Goal: Task Accomplishment & Management: Manage account settings

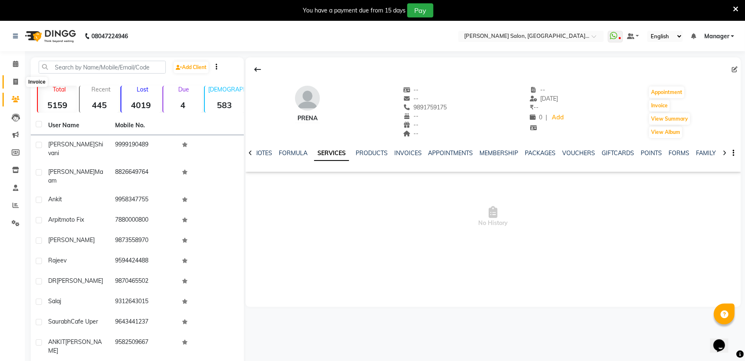
click at [15, 85] on icon at bounding box center [15, 82] width 5 height 6
select select "service"
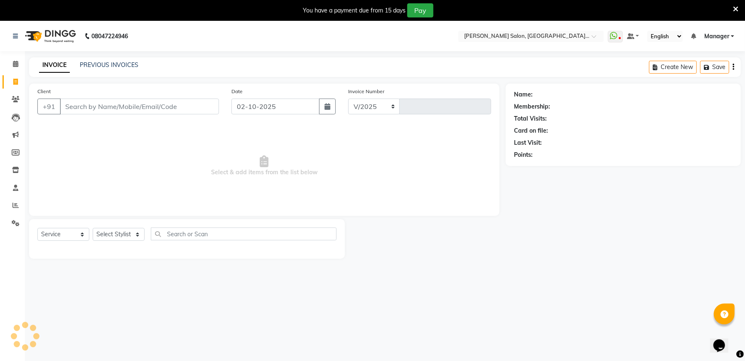
select select "6961"
type input "2338"
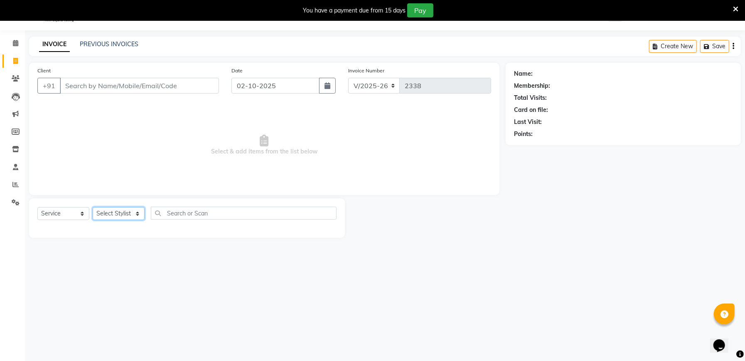
click at [112, 210] on select "Select Stylist Abhishek [PERSON_NAME] [PERSON_NAME] [PERSON_NAME] Manager [PERS…" at bounding box center [119, 213] width 52 height 13
select select "57330"
click at [93, 207] on select "Select Stylist Abhishek [PERSON_NAME] [PERSON_NAME] [PERSON_NAME] Manager [PERS…" at bounding box center [119, 213] width 52 height 13
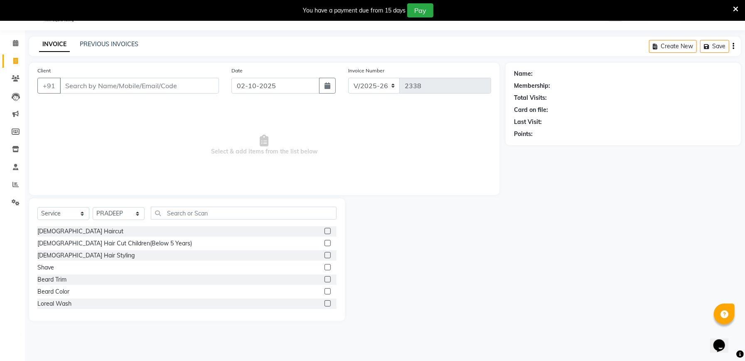
click at [325, 229] on label at bounding box center [328, 231] width 6 height 6
click at [325, 229] on input "checkbox" at bounding box center [327, 231] width 5 height 5
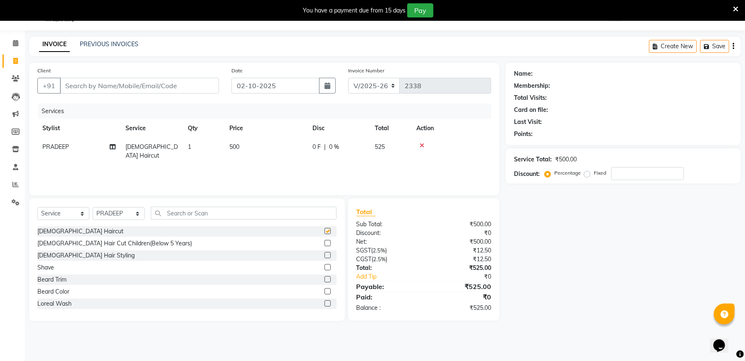
checkbox input "false"
click at [325, 279] on label at bounding box center [328, 279] width 6 height 6
click at [325, 279] on input "checkbox" at bounding box center [327, 279] width 5 height 5
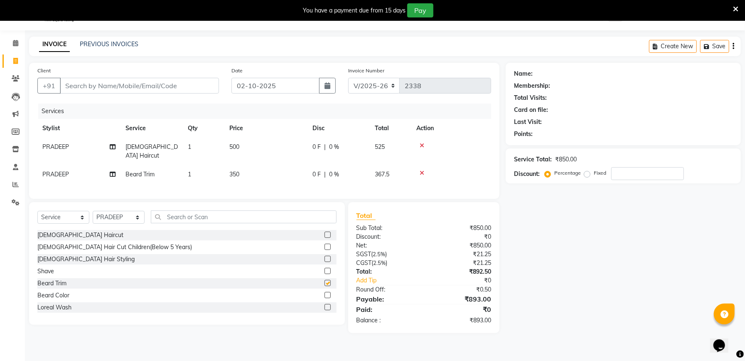
checkbox input "false"
click at [232, 214] on input "text" at bounding box center [244, 216] width 186 height 13
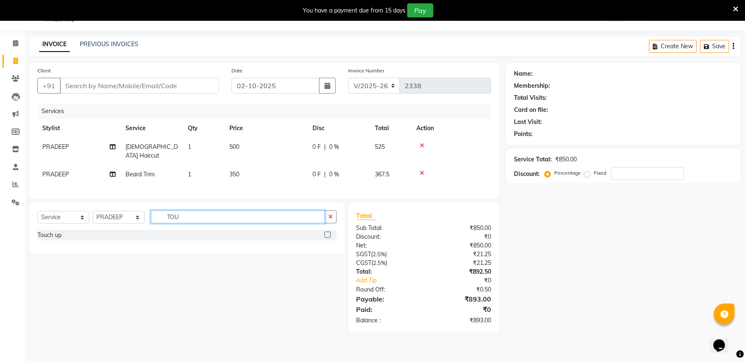
type input "TOU"
click at [328, 235] on label at bounding box center [328, 235] width 6 height 6
click at [328, 235] on input "checkbox" at bounding box center [327, 234] width 5 height 5
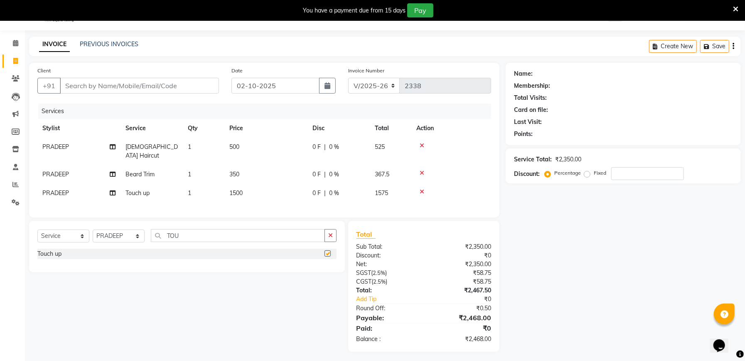
checkbox input "false"
click at [147, 84] on input "Client" at bounding box center [139, 86] width 159 height 16
click at [737, 8] on icon at bounding box center [735, 8] width 5 height 7
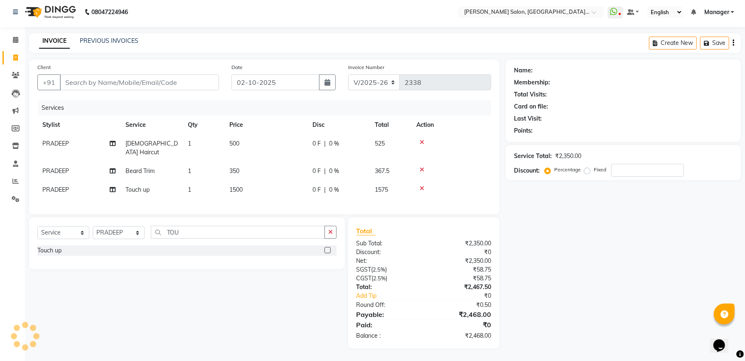
scroll to position [2, 0]
click at [142, 80] on input "Client" at bounding box center [139, 83] width 159 height 16
type input "9"
type input "0"
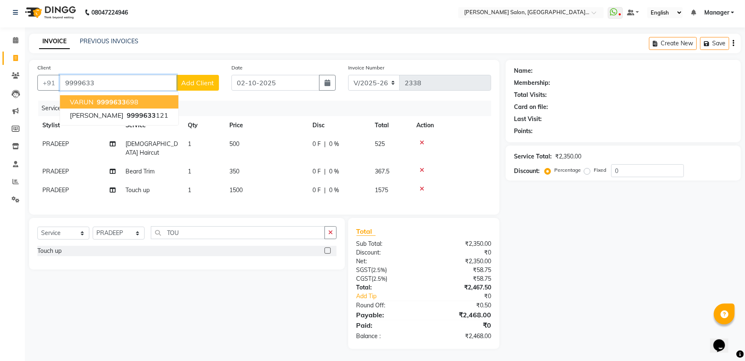
click at [136, 103] on ngb-highlight "9999633 698" at bounding box center [116, 102] width 43 height 8
type input "9999633698"
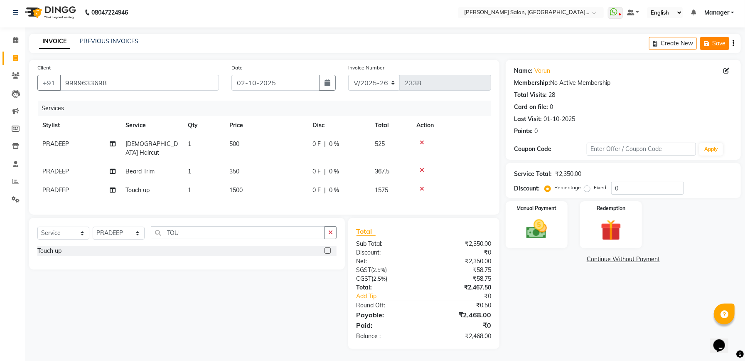
click at [720, 47] on button "Save" at bounding box center [714, 43] width 29 height 13
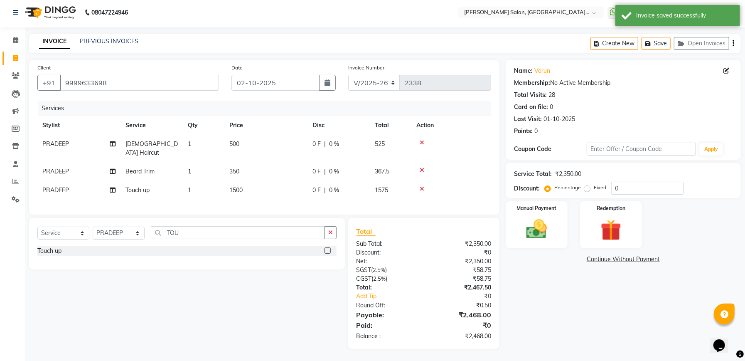
click at [422, 186] on icon at bounding box center [422, 189] width 5 height 6
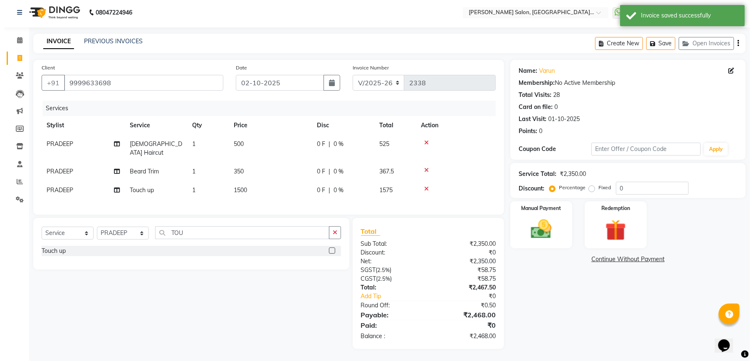
scroll to position [0, 0]
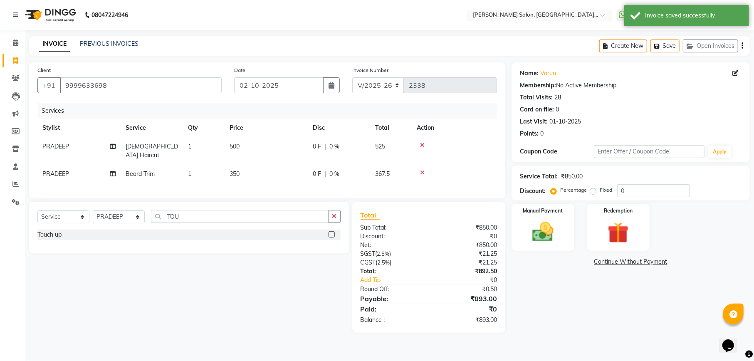
click at [423, 170] on icon at bounding box center [422, 173] width 5 height 6
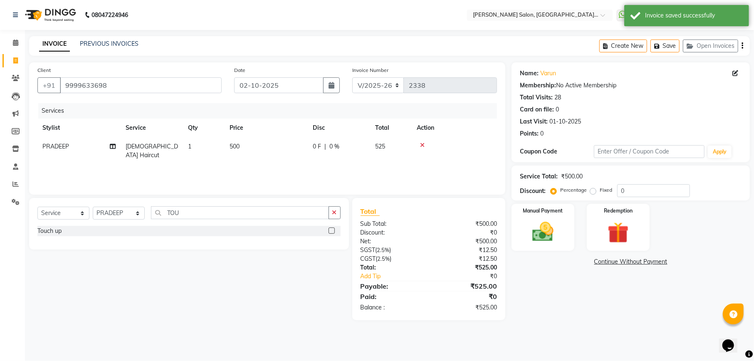
click at [422, 145] on icon at bounding box center [422, 145] width 5 height 6
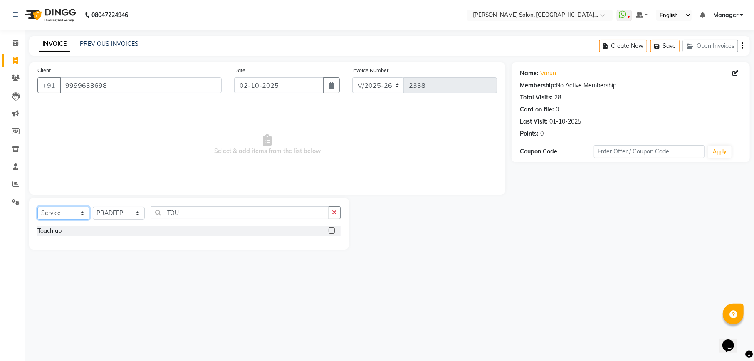
click at [65, 215] on select "Select Service Product Membership Package Voucher Prepaid Gift Card" at bounding box center [63, 213] width 52 height 13
select select "P"
click at [37, 207] on select "Select Service Product Membership Package Voucher Prepaid Gift Card" at bounding box center [63, 213] width 52 height 13
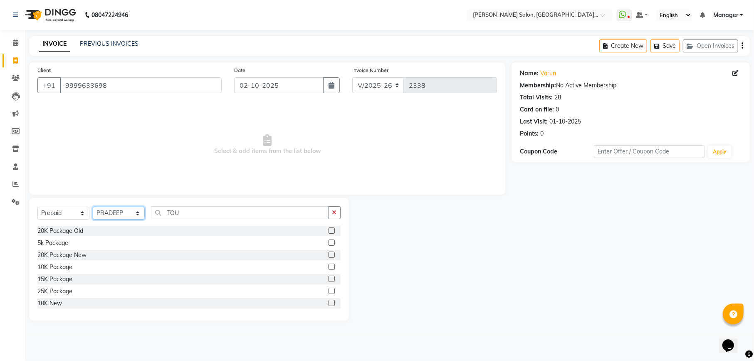
click at [124, 213] on select "Select Stylist Abhishek [PERSON_NAME] [PERSON_NAME] [PERSON_NAME] Manager [PERS…" at bounding box center [119, 213] width 52 height 13
select select "67550"
click at [93, 207] on select "Select Stylist Abhishek [PERSON_NAME] [PERSON_NAME] [PERSON_NAME] Manager [PERS…" at bounding box center [119, 213] width 52 height 13
click at [328, 267] on label at bounding box center [331, 267] width 6 height 6
click at [328, 267] on input "checkbox" at bounding box center [330, 266] width 5 height 5
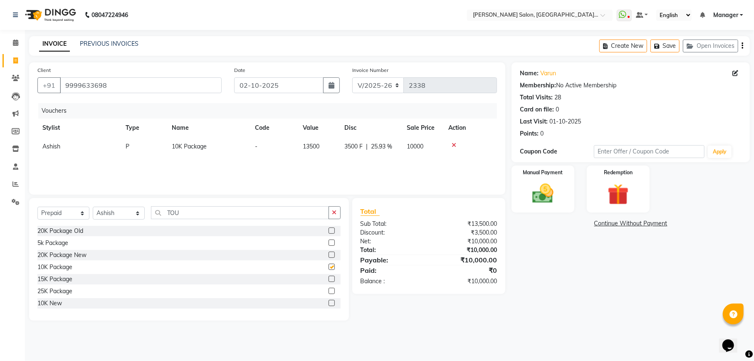
checkbox input "false"
click at [559, 195] on img at bounding box center [543, 193] width 36 height 25
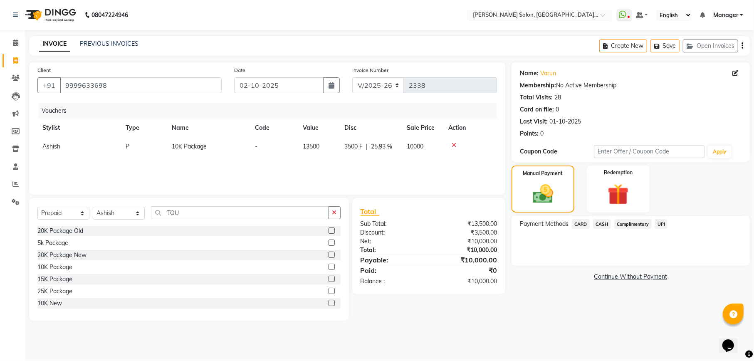
click at [584, 223] on span "CARD" at bounding box center [581, 224] width 18 height 10
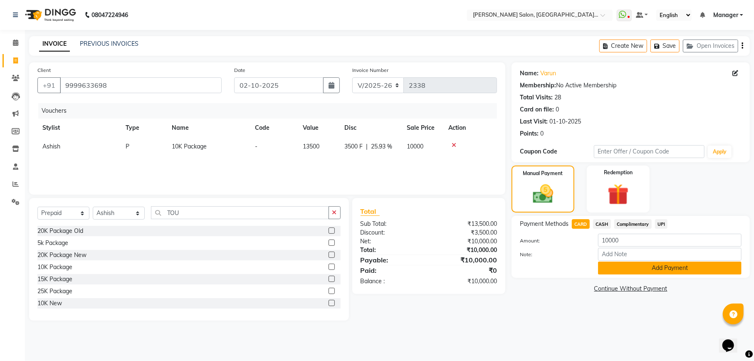
click at [646, 273] on button "Add Payment" at bounding box center [669, 267] width 143 height 13
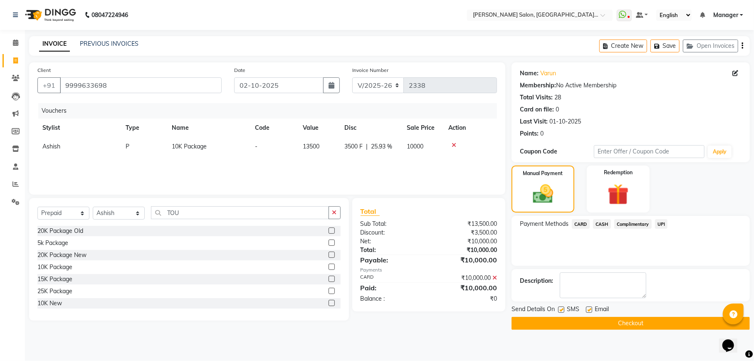
click at [627, 323] on button "Checkout" at bounding box center [630, 323] width 238 height 13
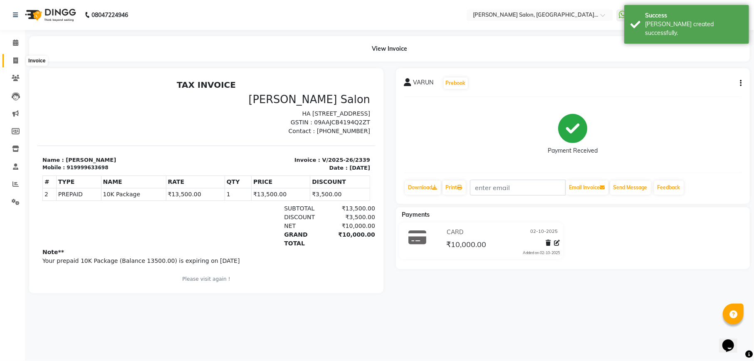
click at [17, 62] on icon at bounding box center [15, 60] width 5 height 6
select select "service"
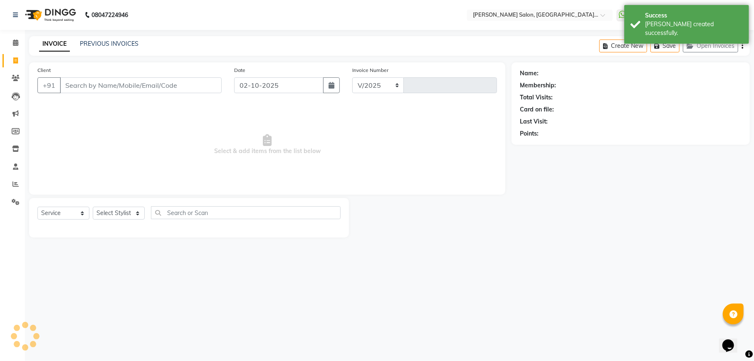
select select "6961"
type input "2340"
click at [717, 47] on button "Open Invoices" at bounding box center [710, 45] width 55 height 13
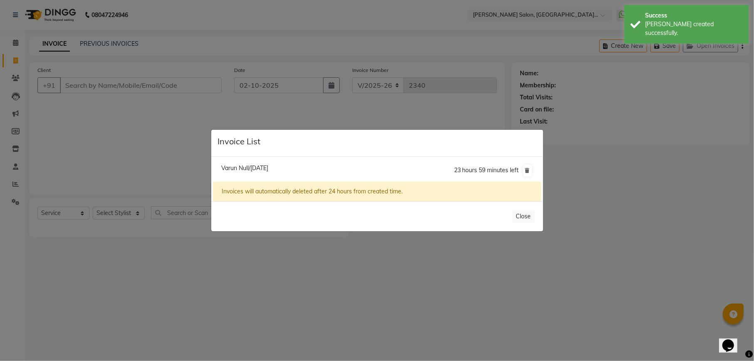
click at [268, 166] on span "Varun Null/02 October 2025" at bounding box center [244, 167] width 47 height 7
type input "9999633698"
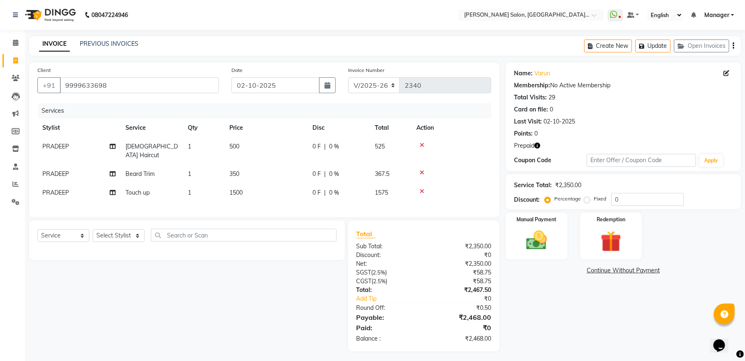
click at [537, 143] on icon "button" at bounding box center [538, 146] width 6 height 6
click at [616, 244] on img at bounding box center [611, 241] width 35 height 27
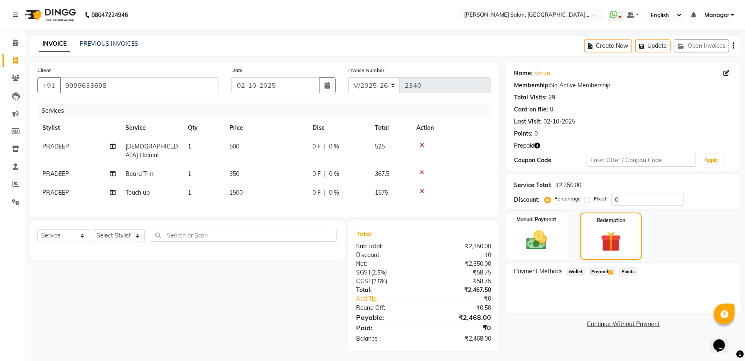
click at [597, 272] on span "Prepaid 1" at bounding box center [602, 271] width 27 height 10
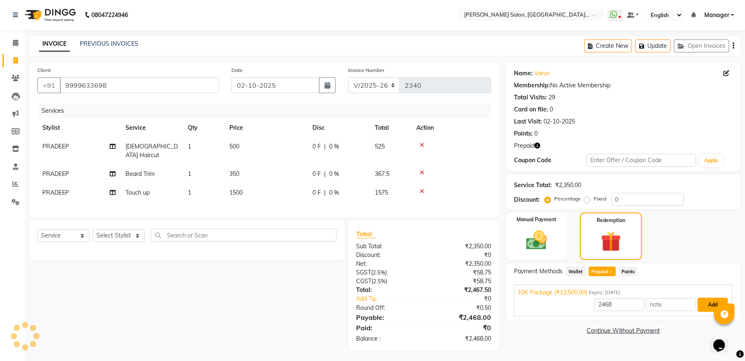
click at [705, 301] on button "Add" at bounding box center [713, 305] width 30 height 14
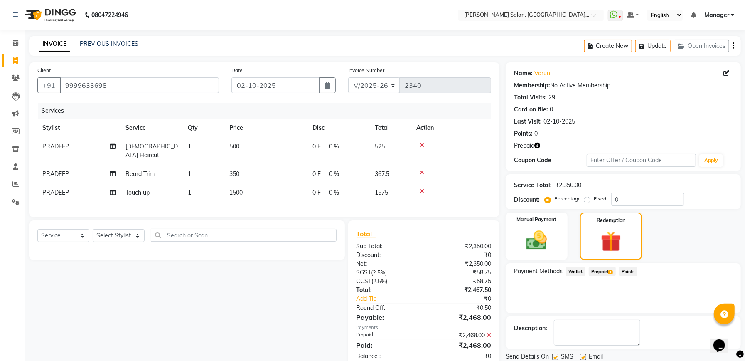
scroll to position [29, 0]
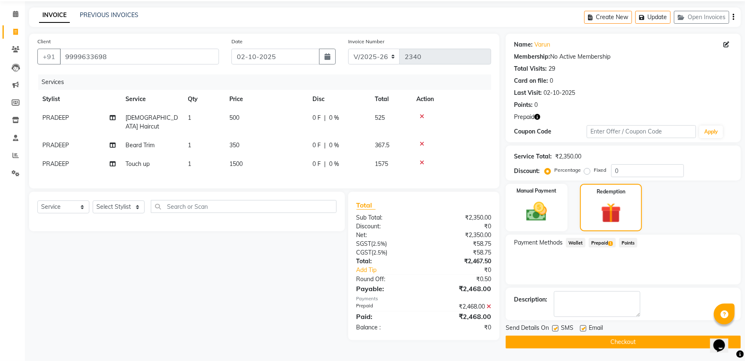
click at [555, 326] on label at bounding box center [555, 328] width 6 height 6
click at [555, 326] on input "checkbox" at bounding box center [554, 328] width 5 height 5
checkbox input "false"
click at [632, 340] on button "Checkout" at bounding box center [623, 341] width 235 height 13
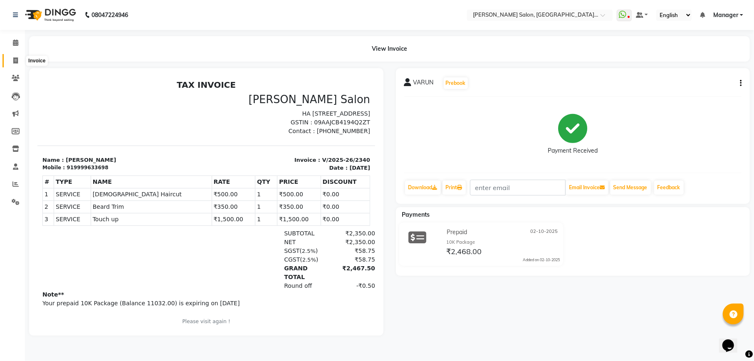
click at [17, 60] on icon at bounding box center [15, 60] width 5 height 6
select select "service"
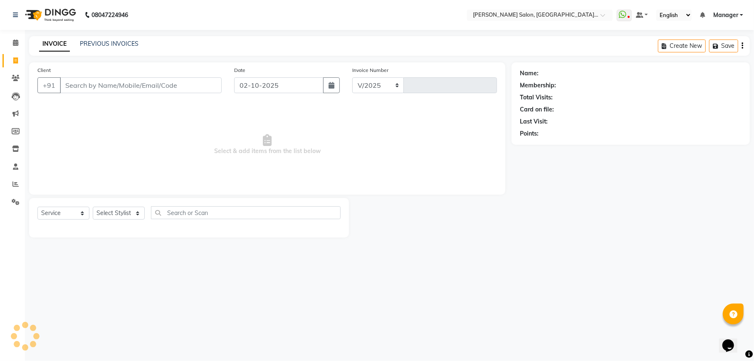
select select "6961"
type input "2341"
click at [17, 40] on icon at bounding box center [15, 42] width 5 height 6
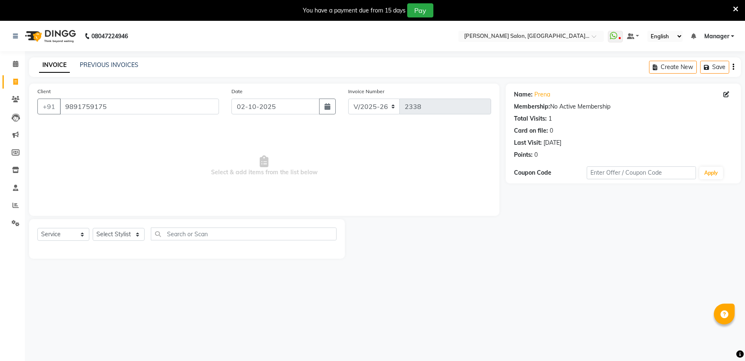
select select "6961"
click at [51, 237] on select "Select Service Product Membership Package Voucher Prepaid Gift Card" at bounding box center [63, 234] width 52 height 13
select select "P"
click at [37, 228] on select "Select Service Product Membership Package Voucher Prepaid Gift Card" at bounding box center [63, 234] width 52 height 13
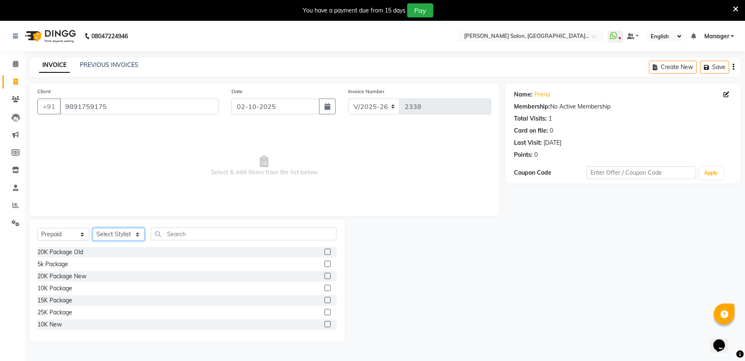
click at [122, 236] on select "Select Stylist Abhishek [PERSON_NAME] [PERSON_NAME] [PERSON_NAME] Manager [PERS…" at bounding box center [119, 234] width 52 height 13
select select "67550"
click at [93, 228] on select "Select Stylist Abhishek [PERSON_NAME] [PERSON_NAME] [PERSON_NAME] Manager [PERS…" at bounding box center [119, 234] width 52 height 13
click at [325, 289] on label at bounding box center [328, 288] width 6 height 6
click at [325, 289] on input "checkbox" at bounding box center [327, 288] width 5 height 5
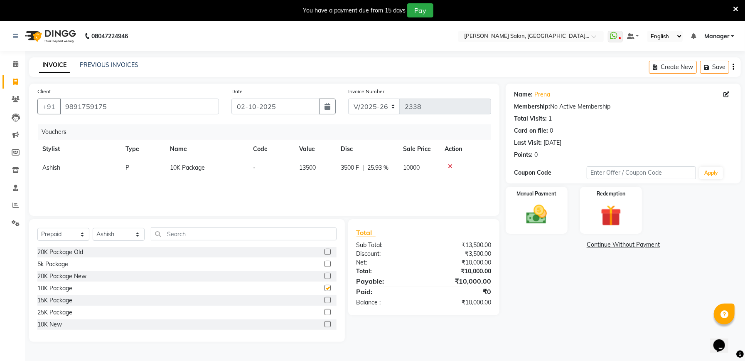
checkbox input "false"
click at [546, 212] on img at bounding box center [536, 214] width 35 height 25
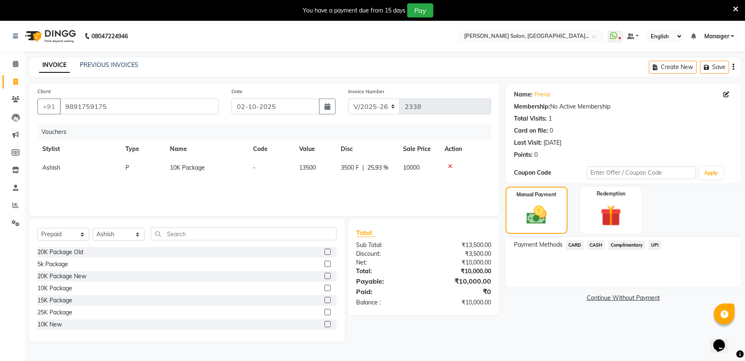
click at [580, 246] on span "CARD" at bounding box center [575, 245] width 18 height 10
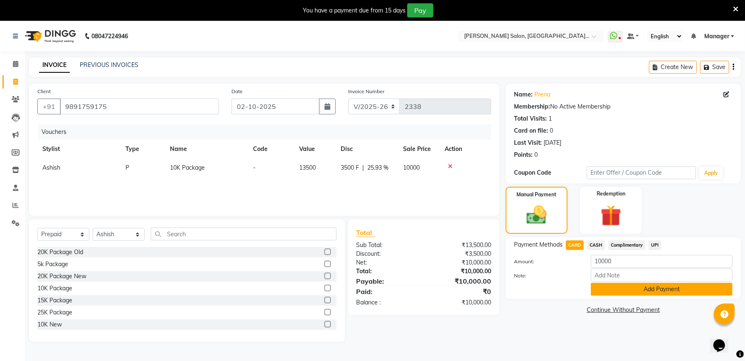
click at [651, 286] on button "Add Payment" at bounding box center [662, 289] width 142 height 13
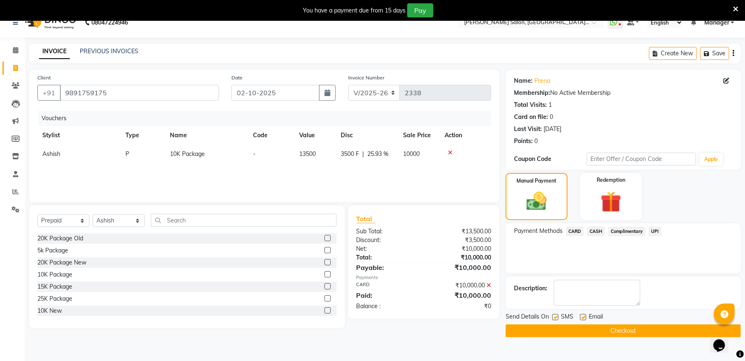
scroll to position [21, 0]
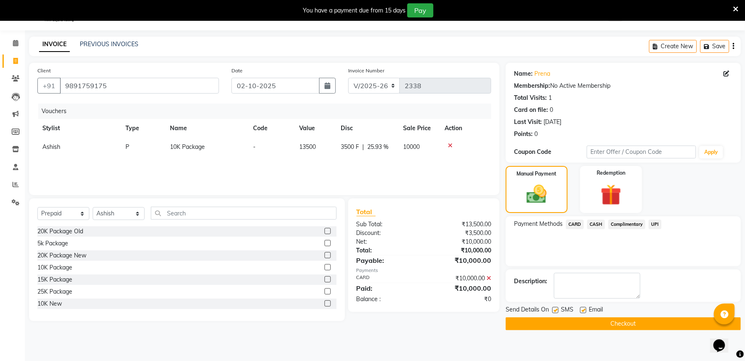
click at [616, 321] on button "Checkout" at bounding box center [623, 323] width 235 height 13
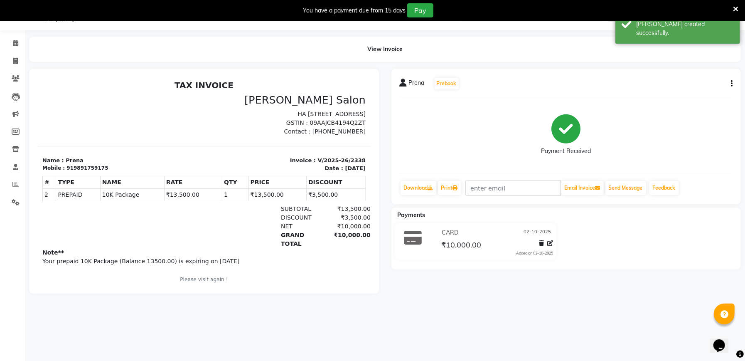
click at [75, 167] on div "919891759175" at bounding box center [87, 167] width 42 height 7
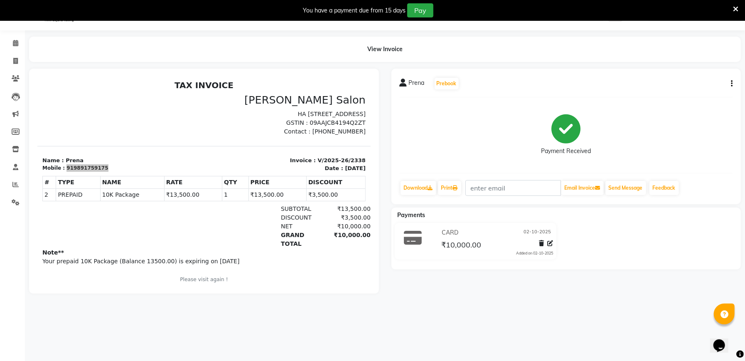
click at [730, 82] on button "button" at bounding box center [730, 83] width 5 height 9
click at [703, 67] on div "Cancel Invoice" at bounding box center [699, 68] width 42 height 10
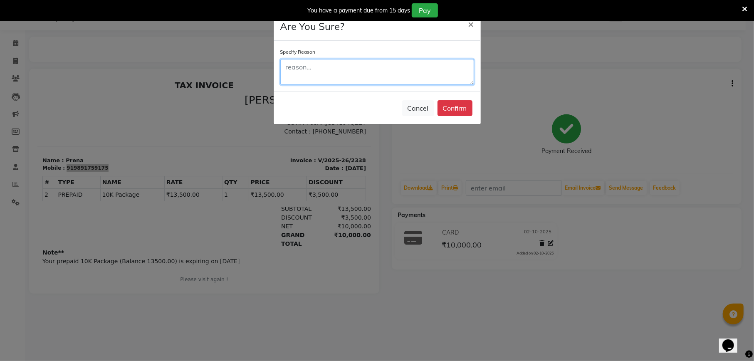
click at [331, 59] on textarea at bounding box center [377, 72] width 194 height 26
type textarea "MEMBERSHIP punch on wrong number"
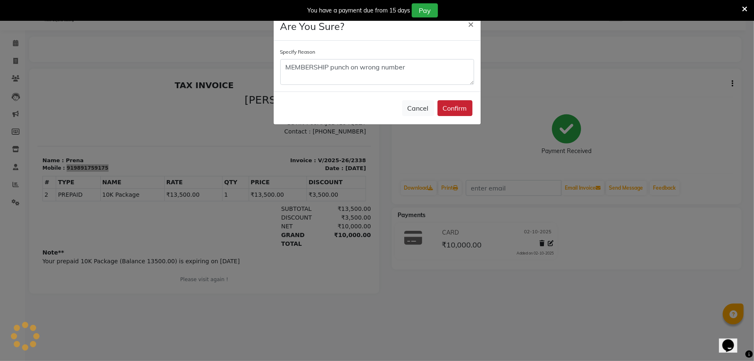
click at [463, 111] on button "Confirm" at bounding box center [454, 108] width 35 height 16
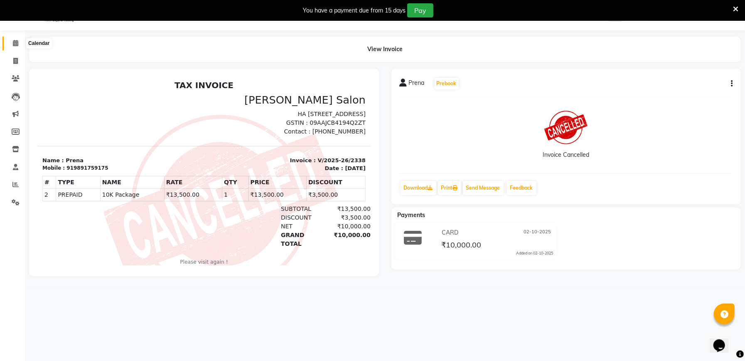
click at [18, 41] on span at bounding box center [15, 44] width 15 height 10
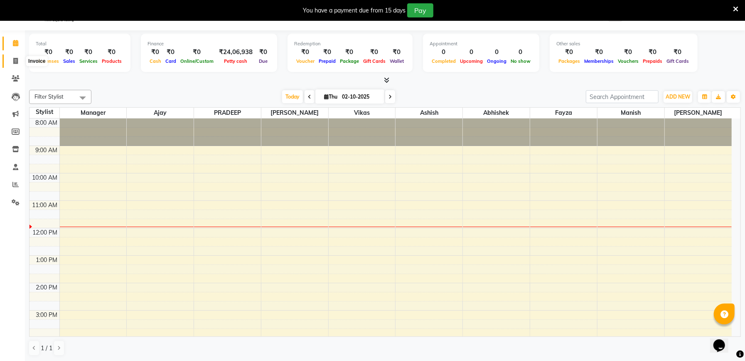
click at [17, 60] on icon at bounding box center [15, 61] width 5 height 6
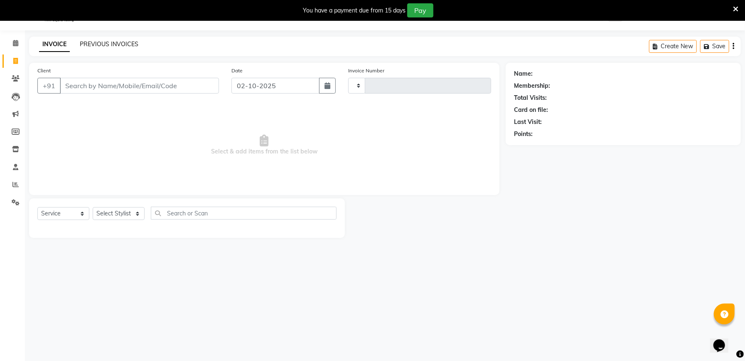
click at [113, 42] on link "PREVIOUS INVOICES" at bounding box center [109, 43] width 59 height 7
